Goal: Information Seeking & Learning: Learn about a topic

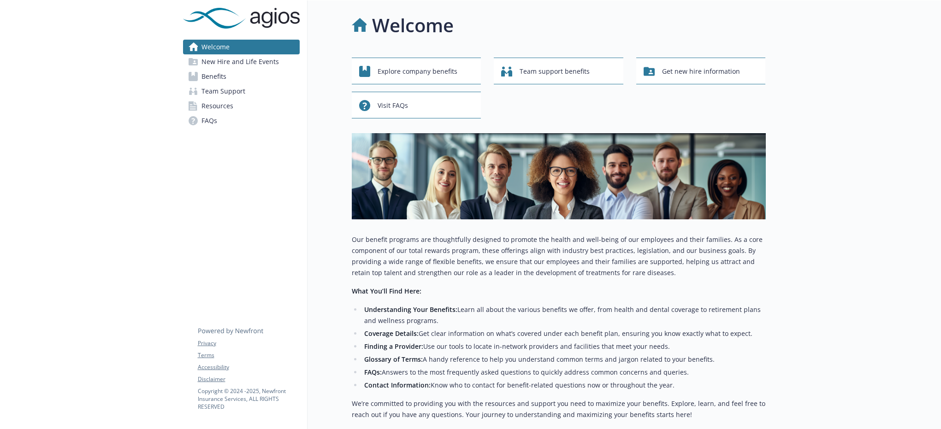
scroll to position [77, 0]
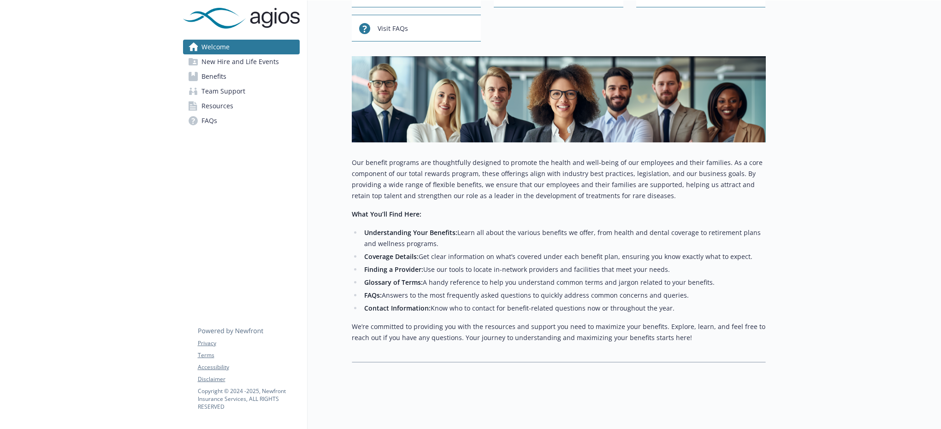
click at [464, 258] on li "Coverage Details: Get clear information on what’s covered under each benefit pl…" at bounding box center [564, 256] width 404 height 11
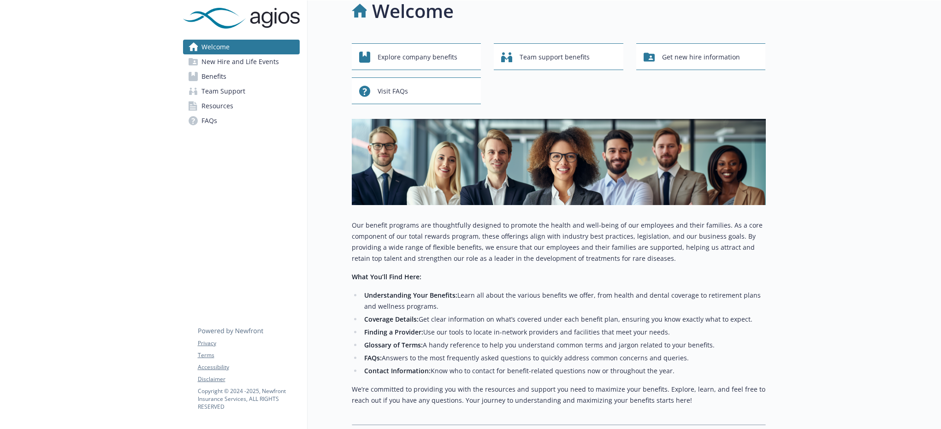
scroll to position [0, 0]
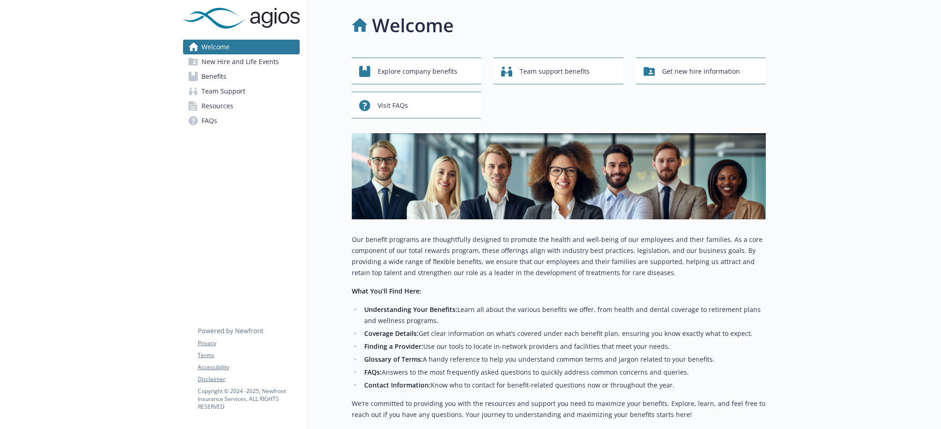
click at [230, 77] on link "Benefits" at bounding box center [241, 76] width 117 height 15
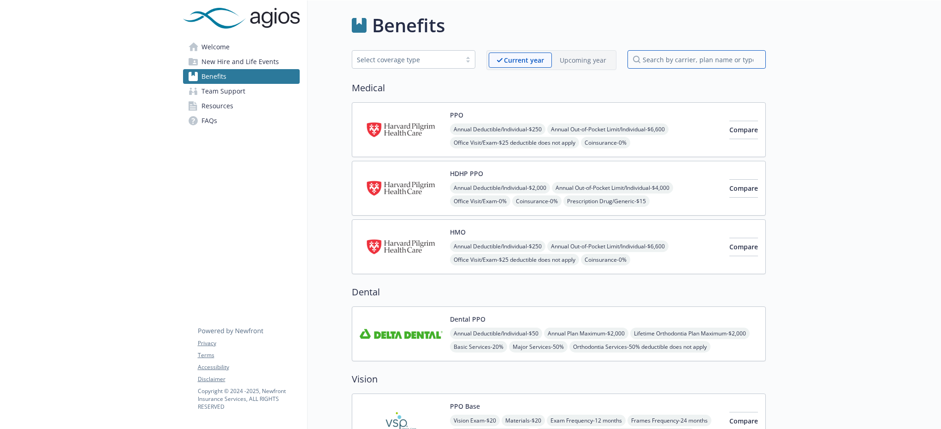
click at [687, 61] on input "search by carrier, plan name or type" at bounding box center [696, 59] width 138 height 18
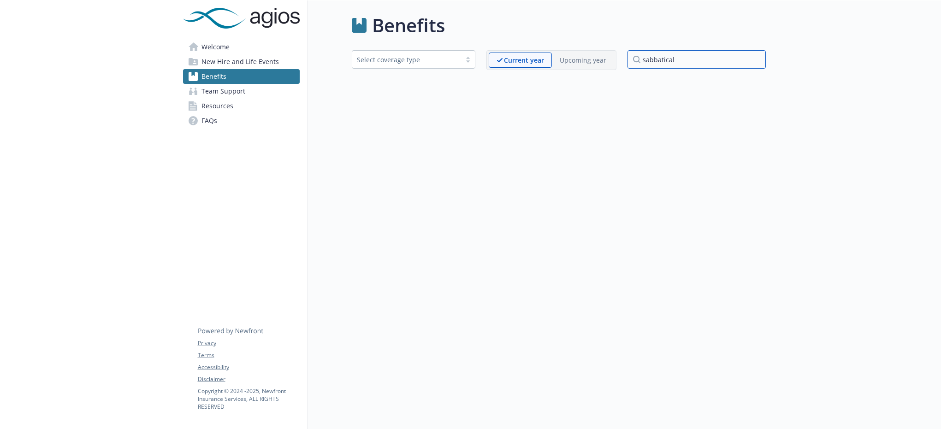
type input "sabbatical"
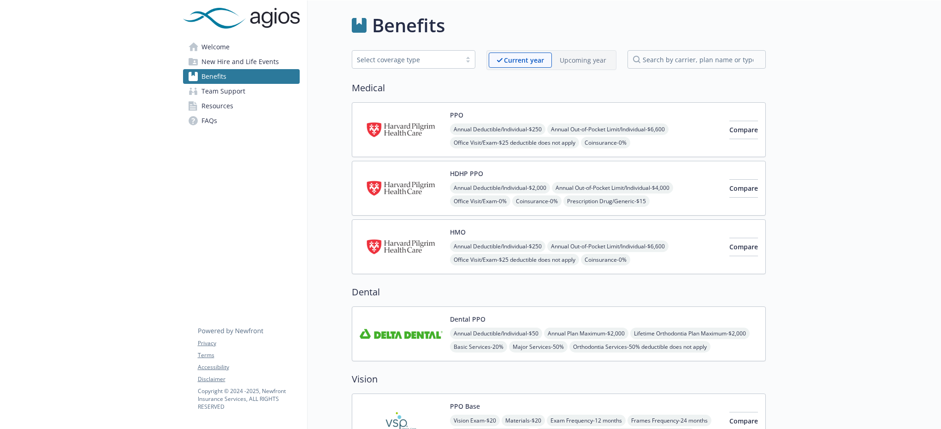
click at [227, 49] on span "Welcome" at bounding box center [215, 47] width 28 height 15
